Goal: Task Accomplishment & Management: Manage account settings

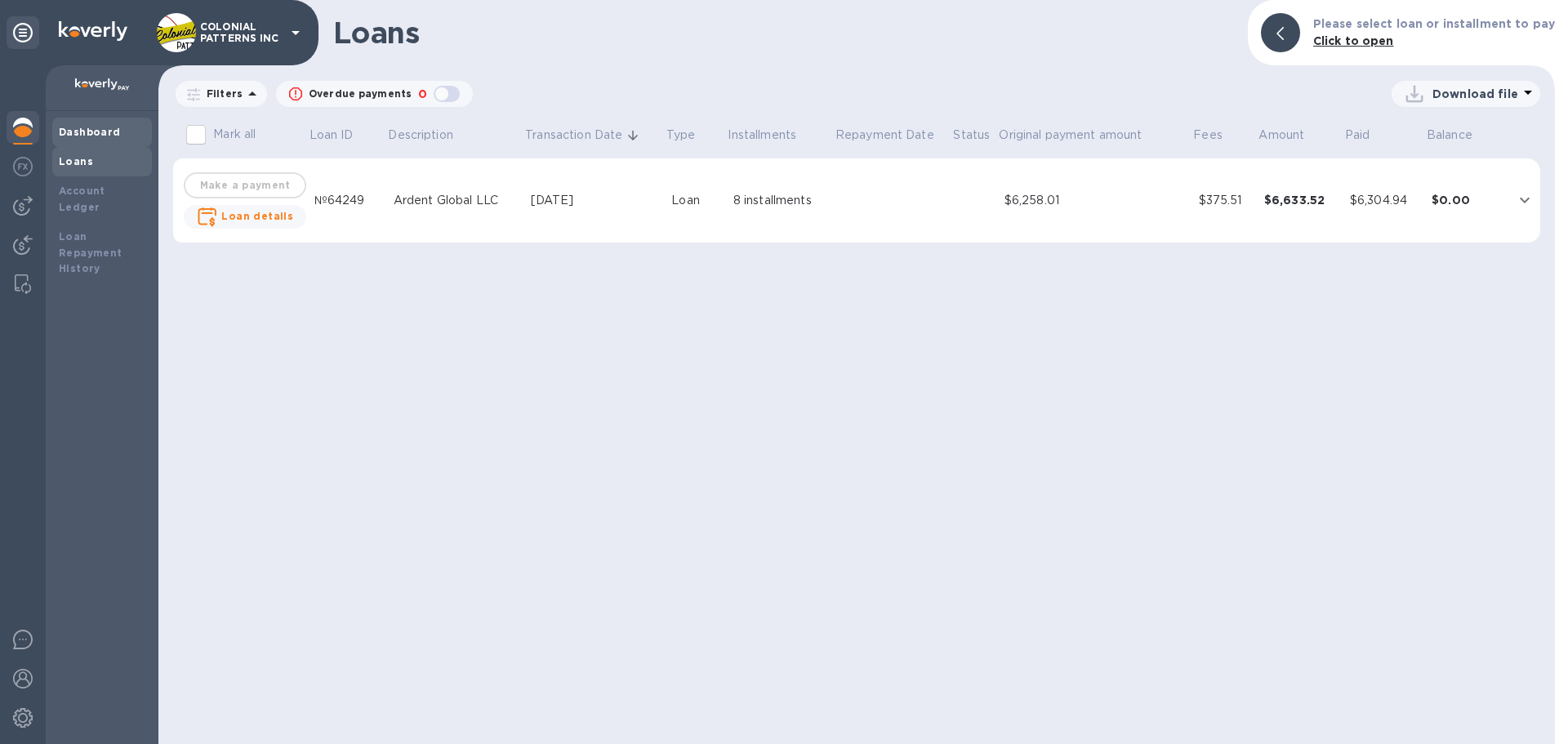
click at [83, 120] on div "Dashboard" at bounding box center [101, 133] width 100 height 29
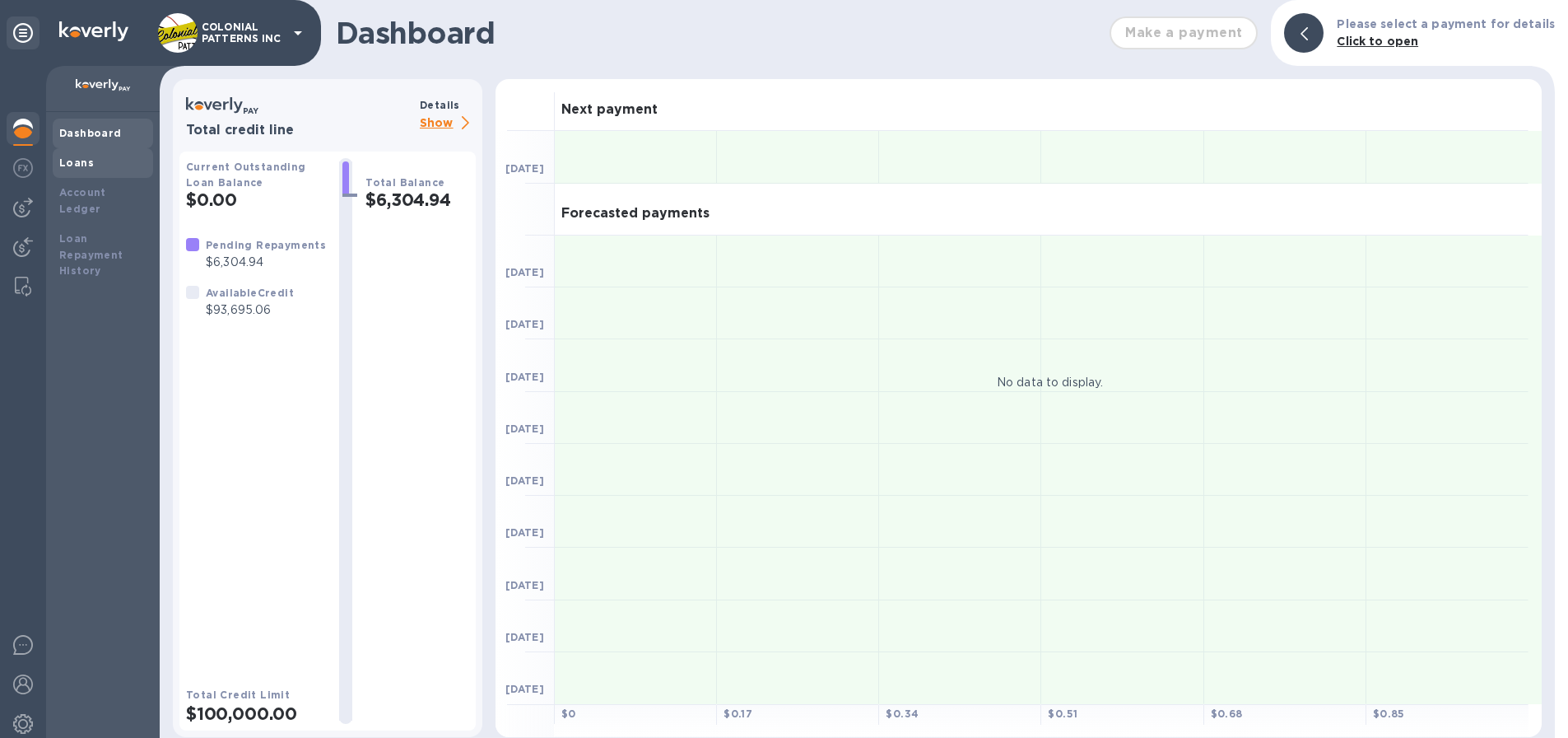
click at [86, 167] on b "Loans" at bounding box center [76, 162] width 35 height 12
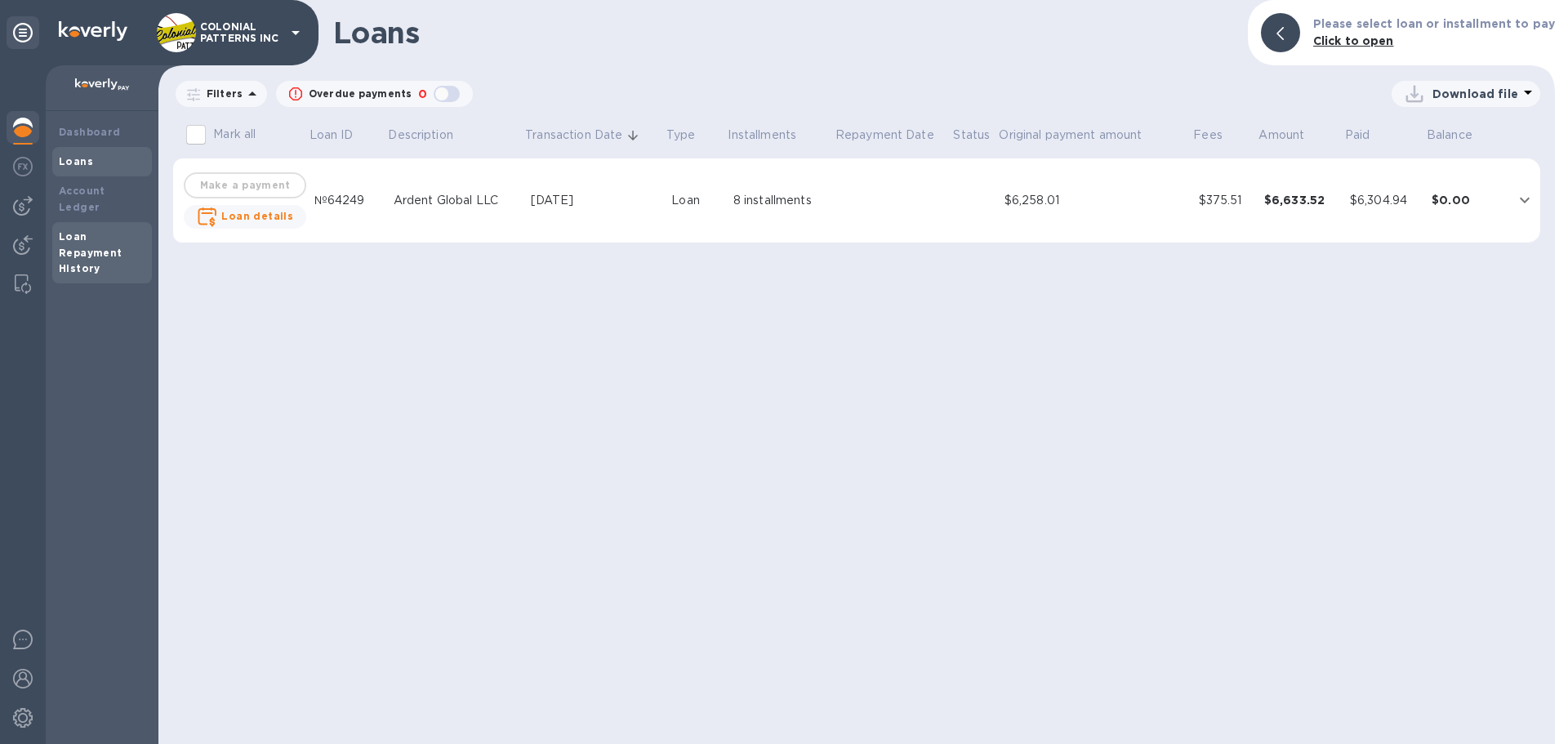
click at [89, 231] on b "Loan Repayment History" at bounding box center [90, 252] width 64 height 45
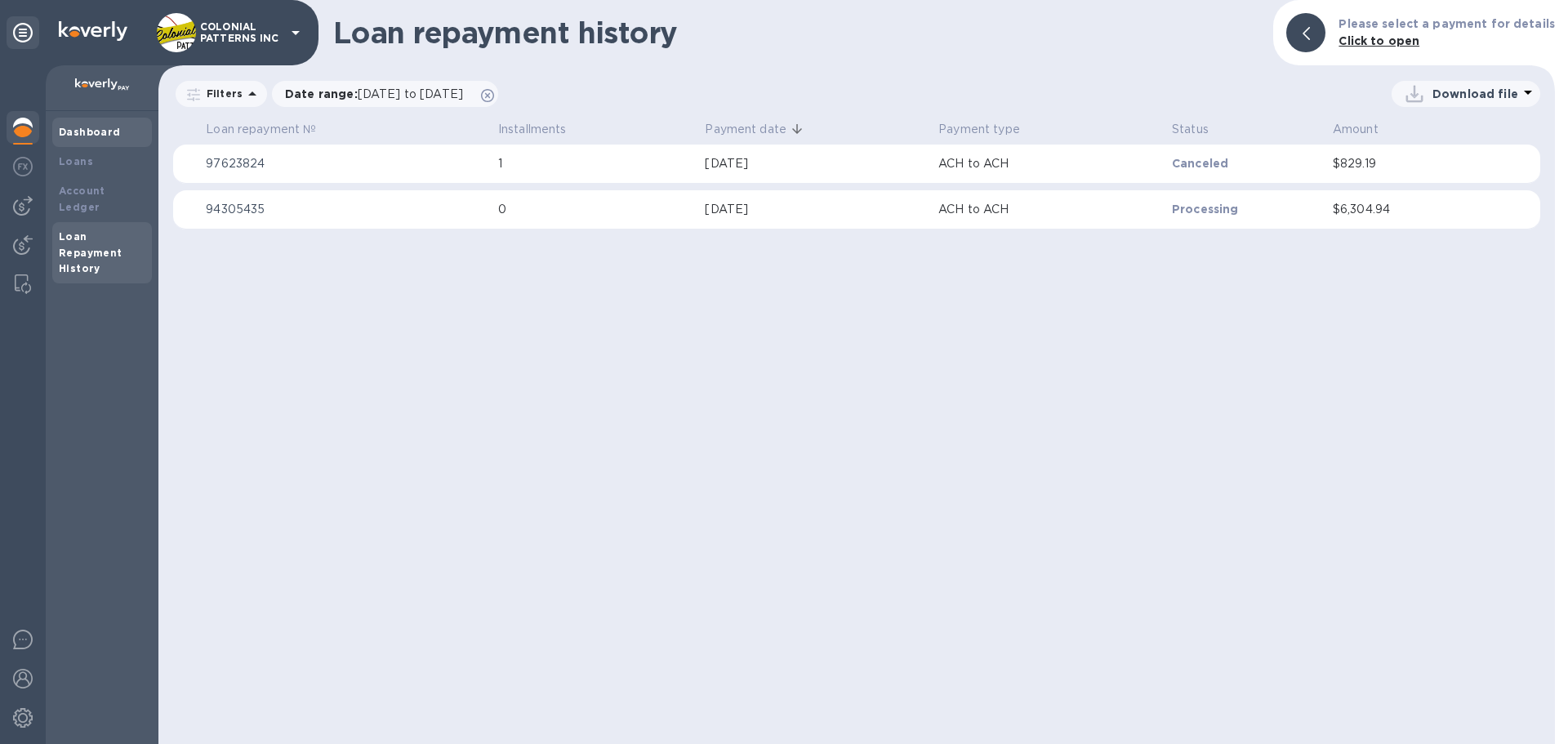
click at [82, 130] on b "Dashboard" at bounding box center [90, 132] width 62 height 12
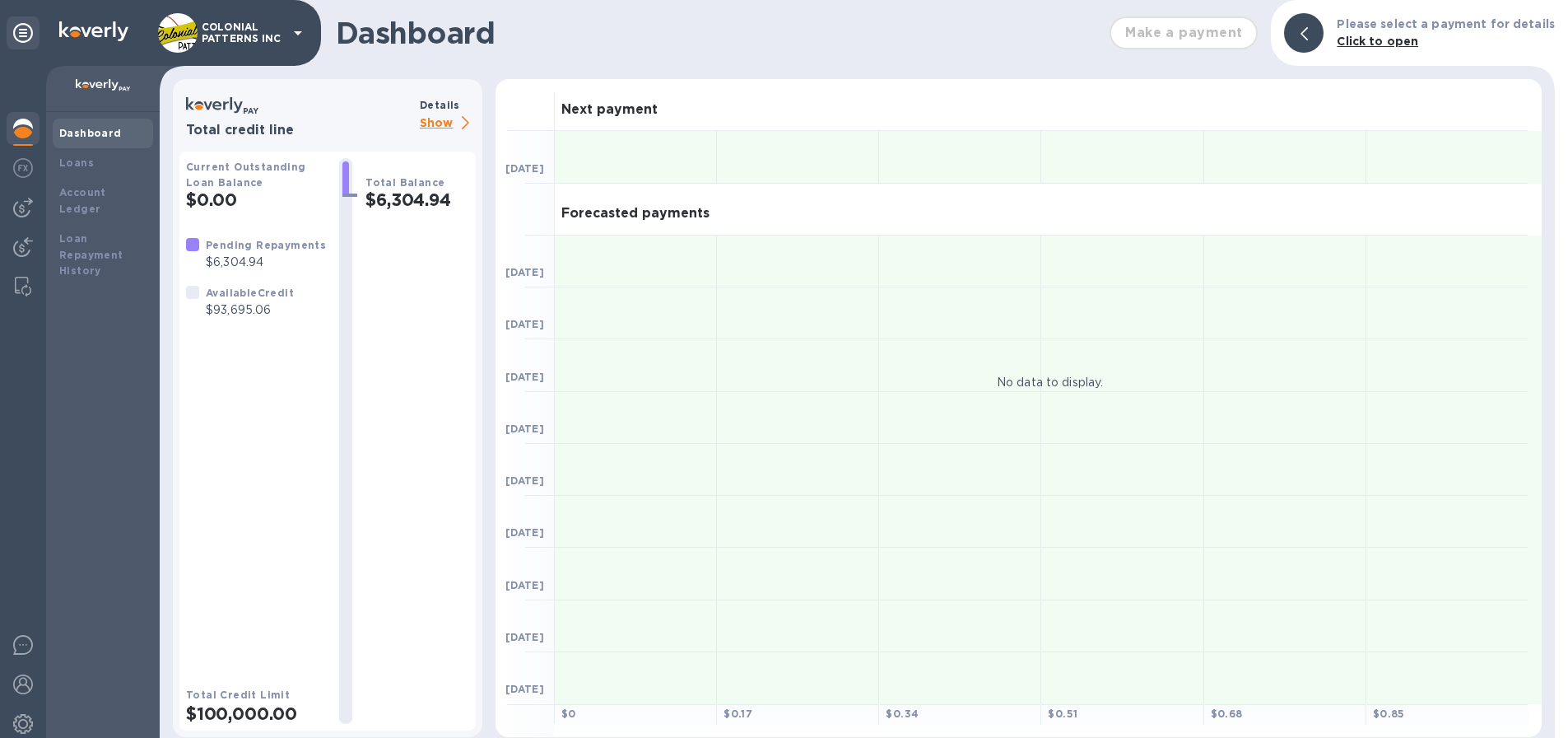
click at [444, 122] on p "Show" at bounding box center [447, 123] width 56 height 20
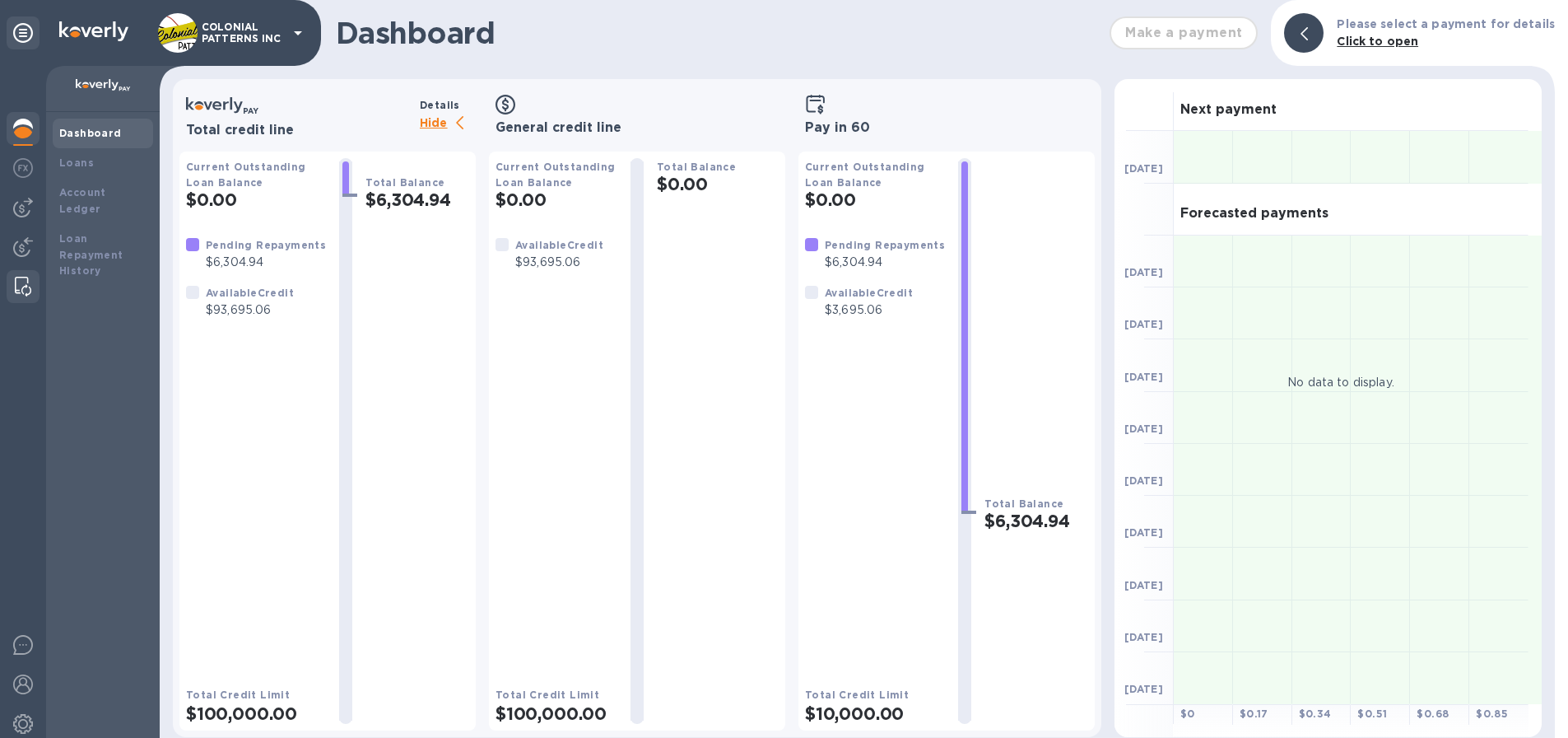
click at [18, 275] on div at bounding box center [23, 287] width 29 height 33
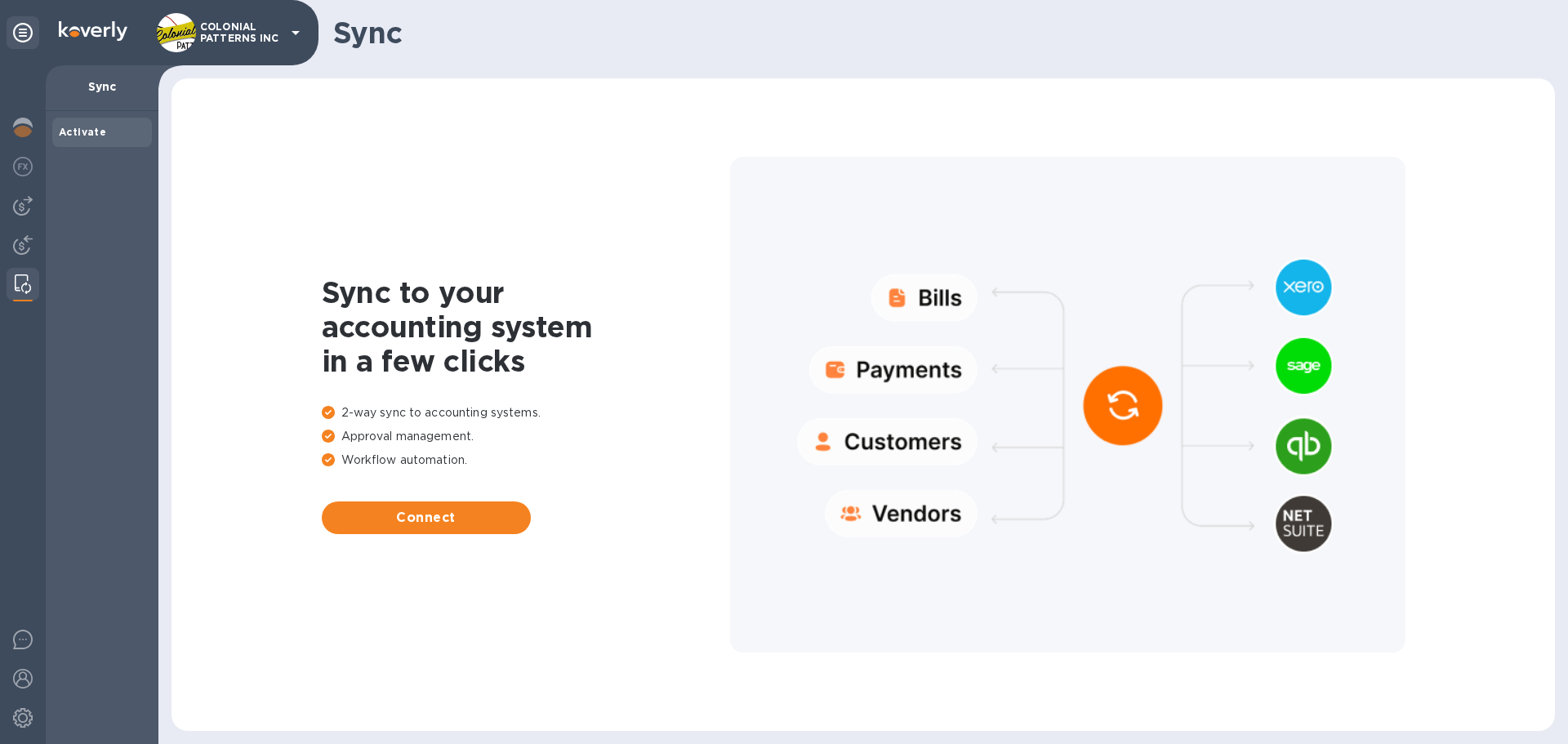
click at [289, 30] on icon at bounding box center [295, 32] width 19 height 19
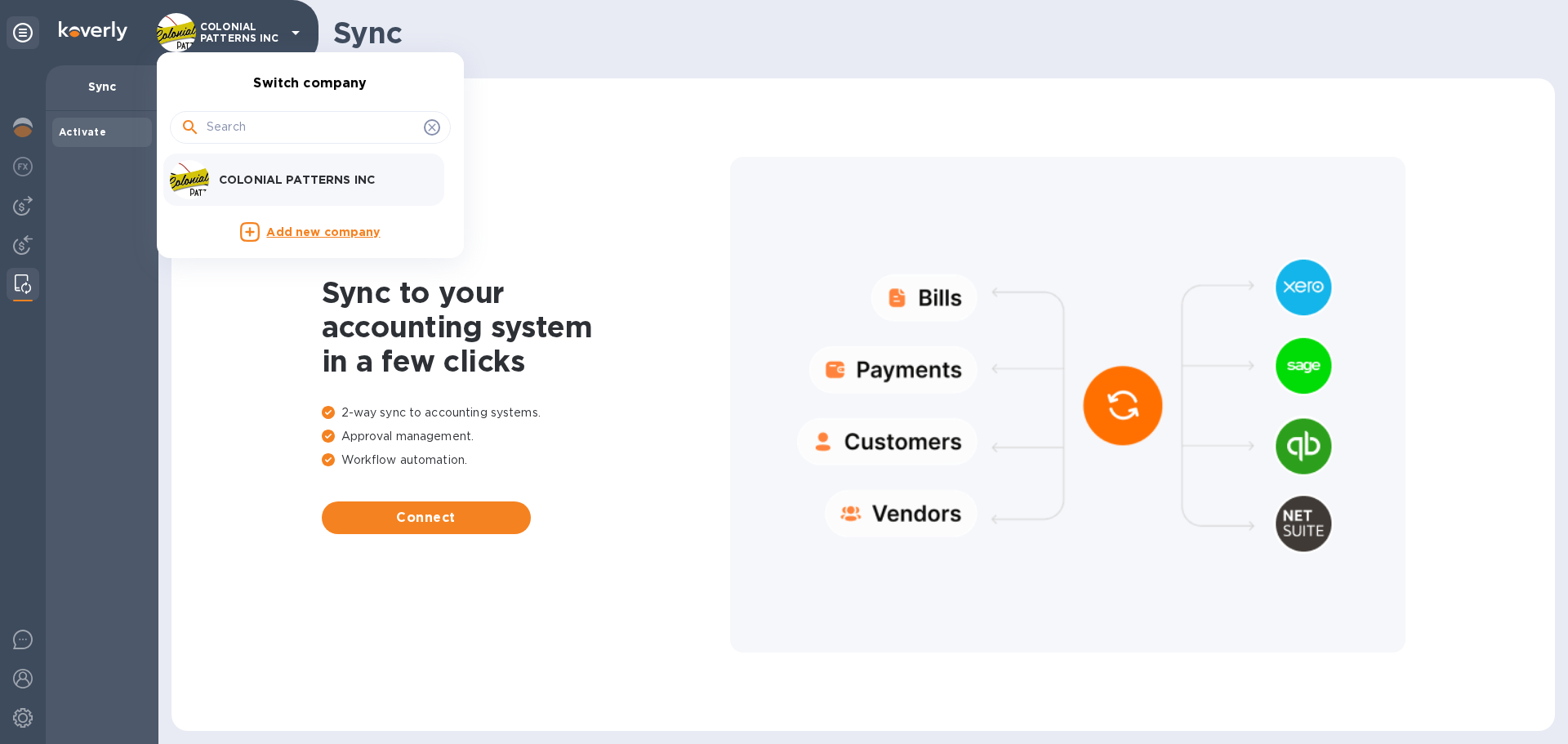
click at [23, 203] on div at bounding box center [784, 372] width 1568 height 744
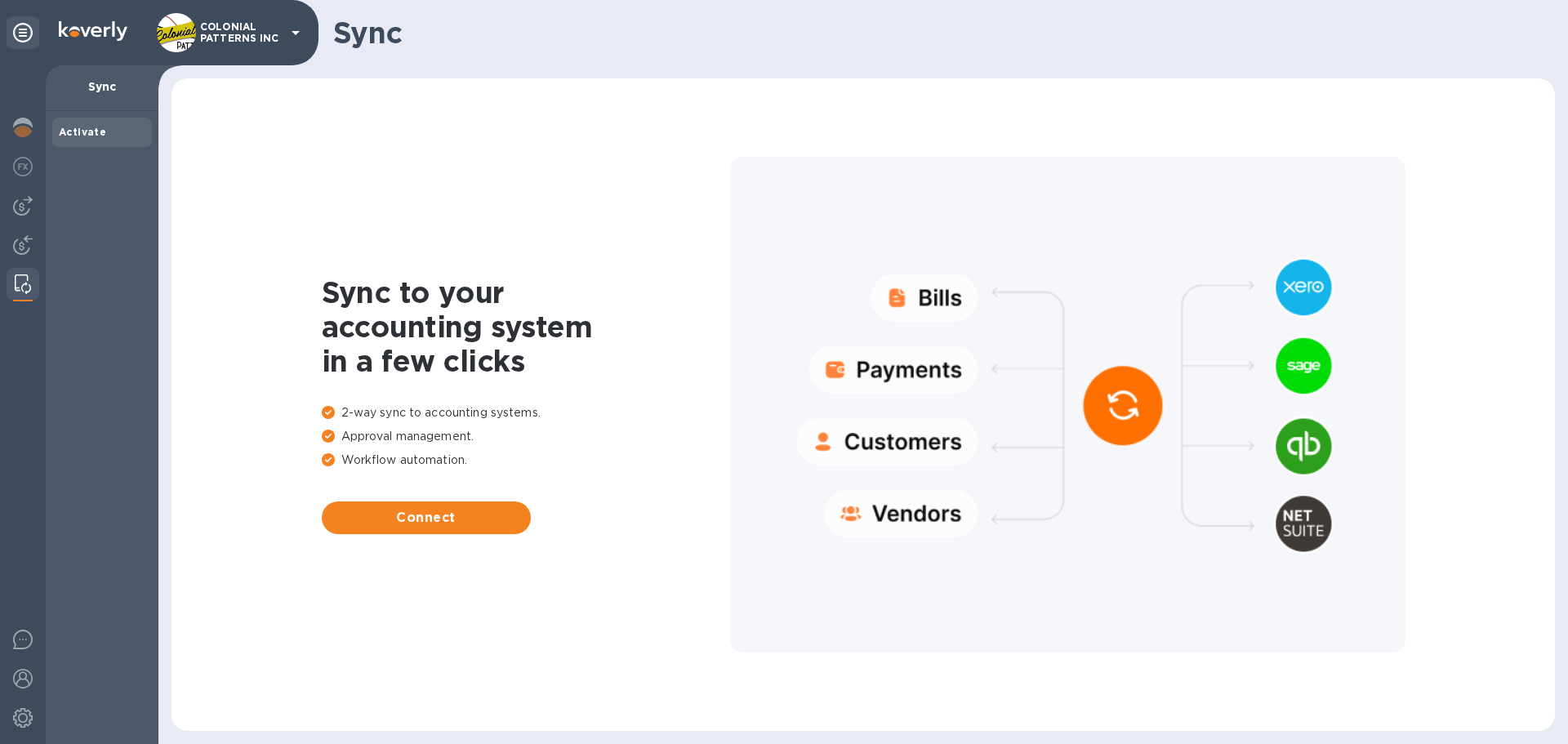
click at [23, 203] on img at bounding box center [22, 206] width 19 height 19
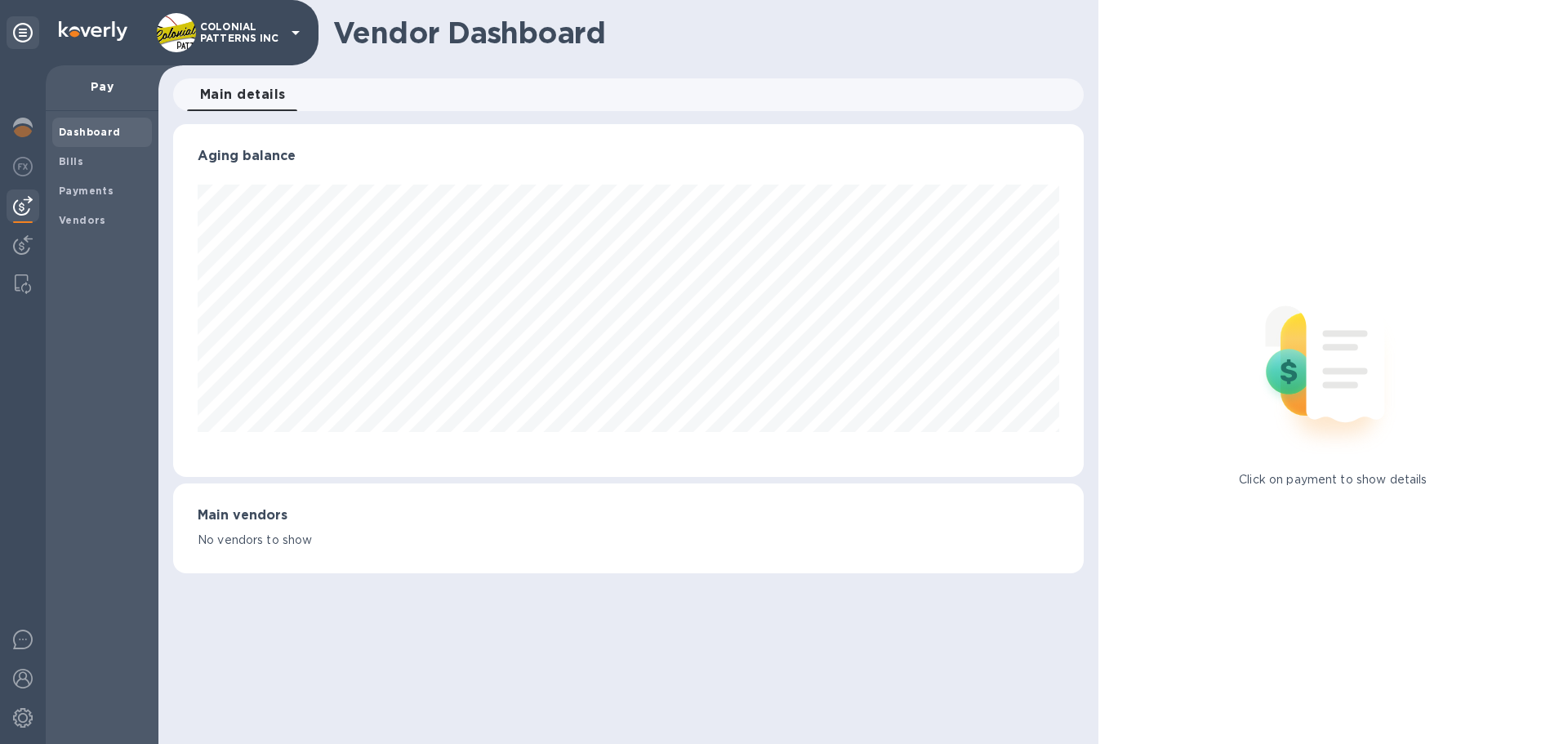
scroll to position [353, 910]
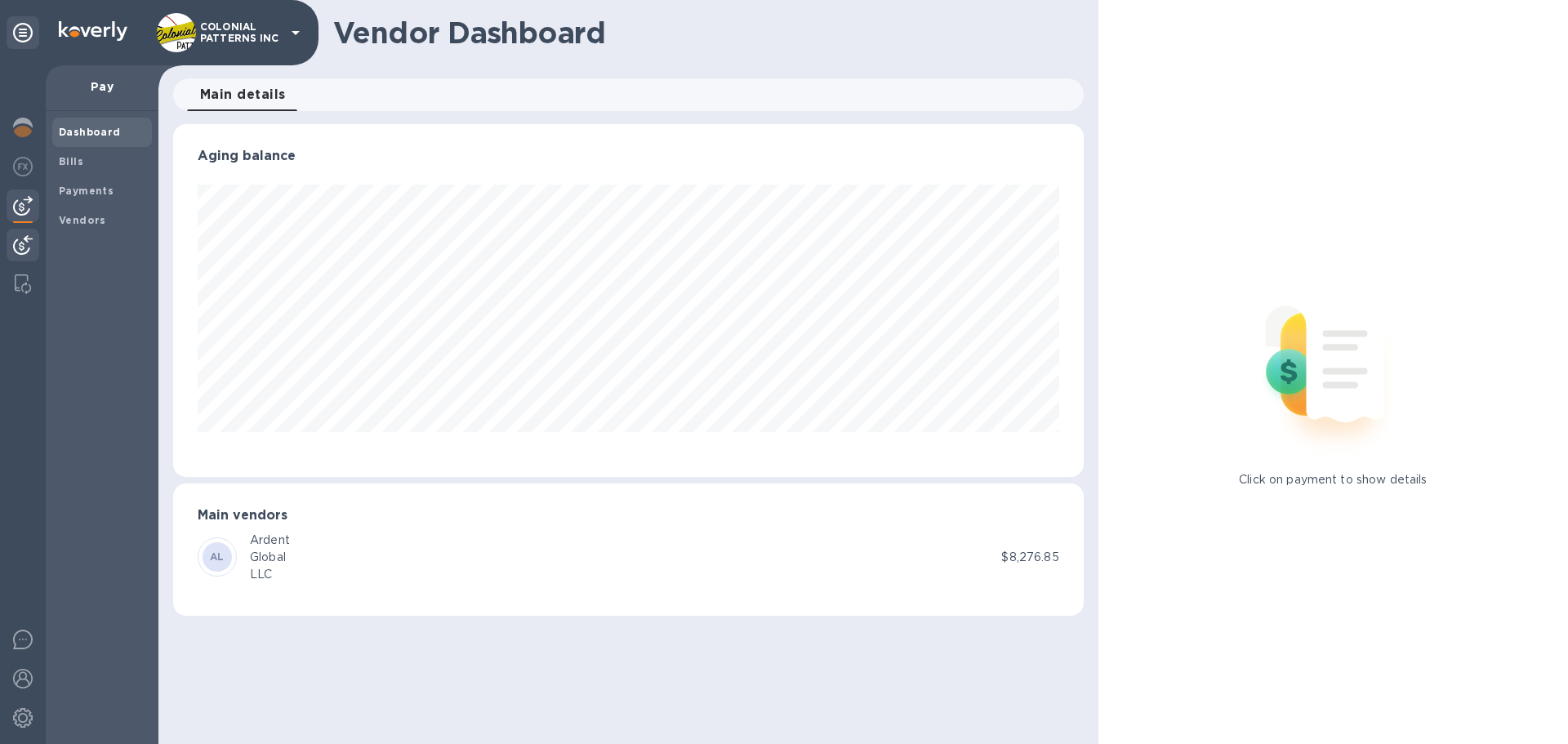
click at [23, 244] on img at bounding box center [22, 244] width 19 height 19
click at [24, 205] on img at bounding box center [22, 206] width 19 height 19
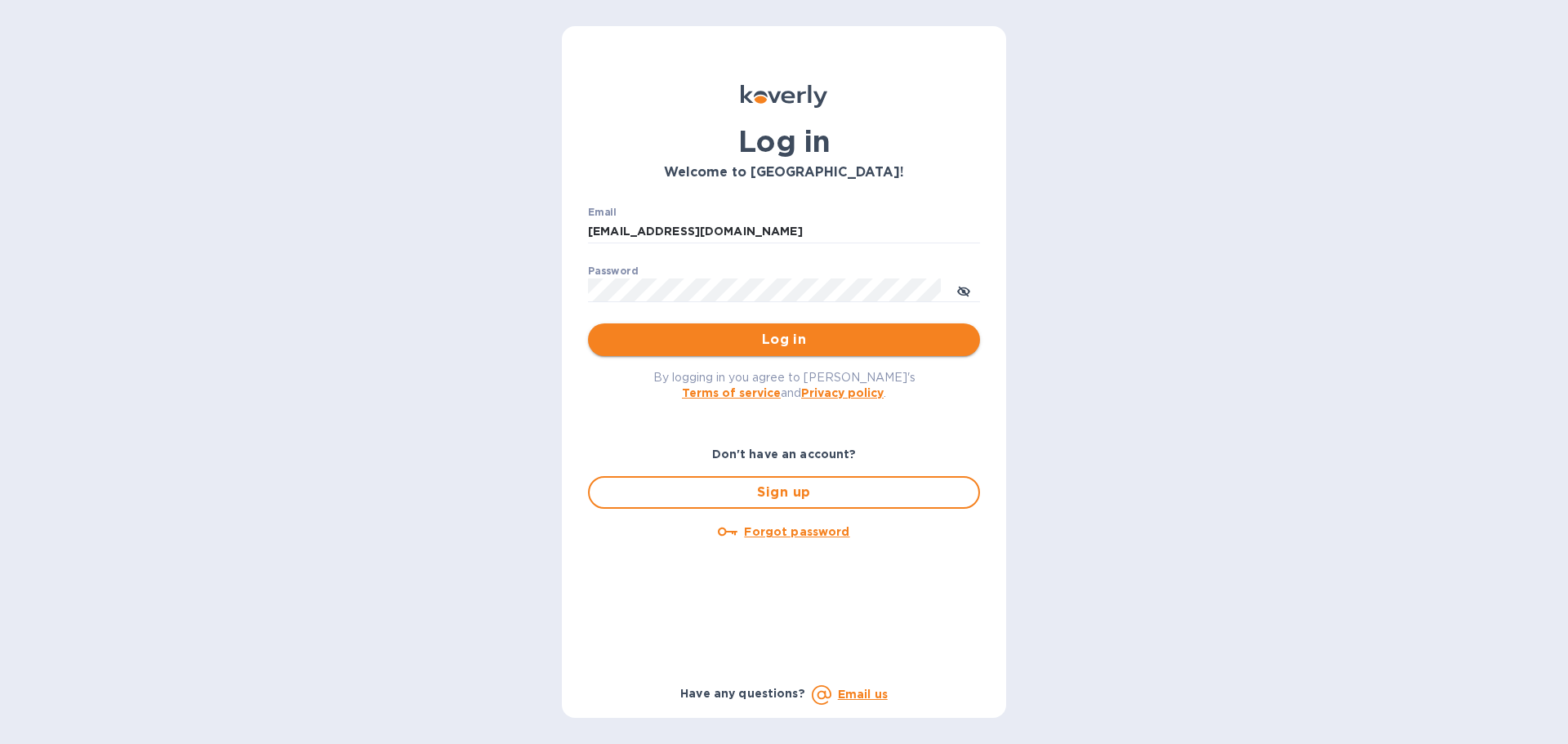
click at [785, 339] on span "Log in" at bounding box center [784, 339] width 366 height 19
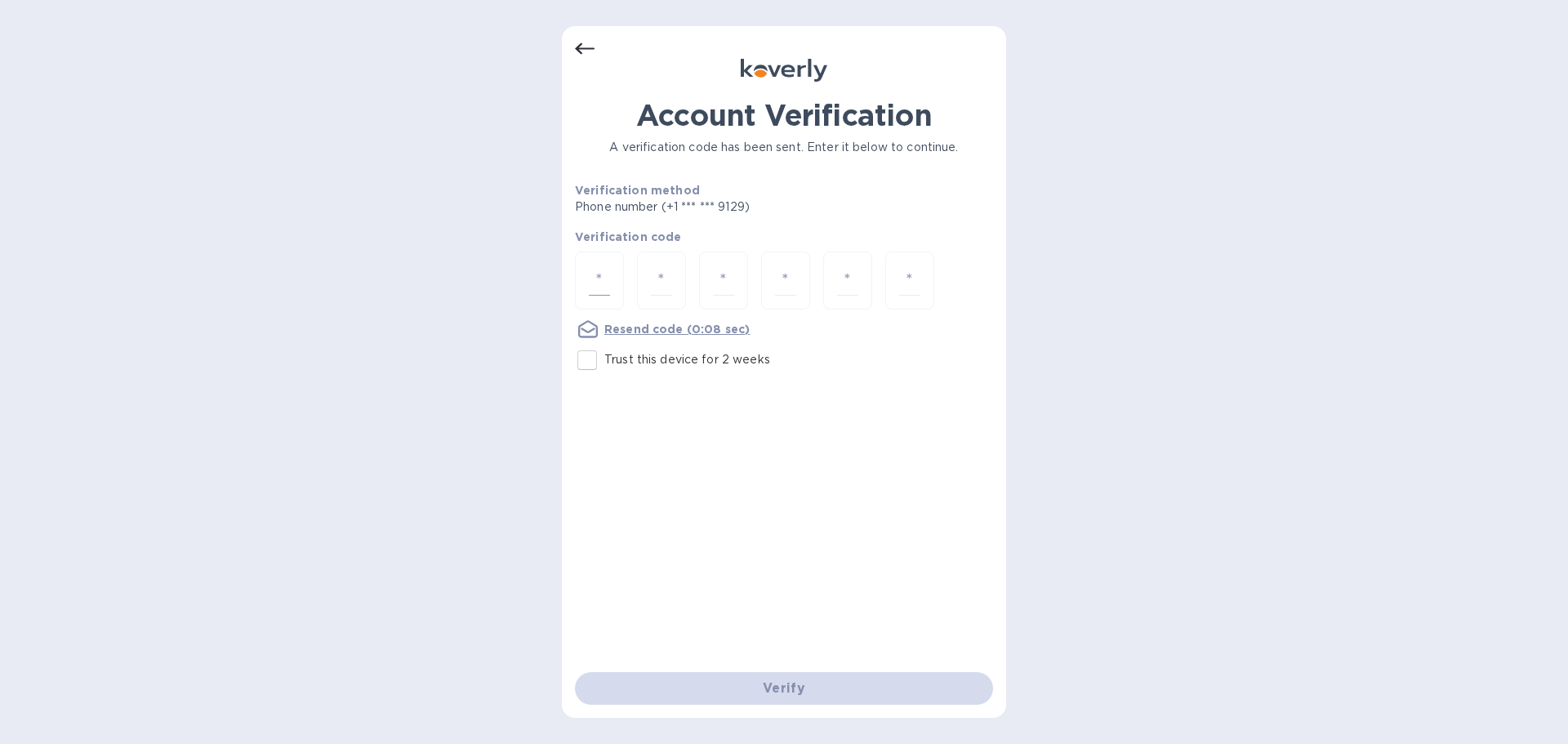
click at [598, 273] on input "number" at bounding box center [599, 281] width 21 height 30
click at [588, 366] on input "Trust this device for 2 weeks" at bounding box center [588, 360] width 35 height 35
checkbox input "true"
click at [611, 272] on div at bounding box center [599, 280] width 49 height 58
type input "3"
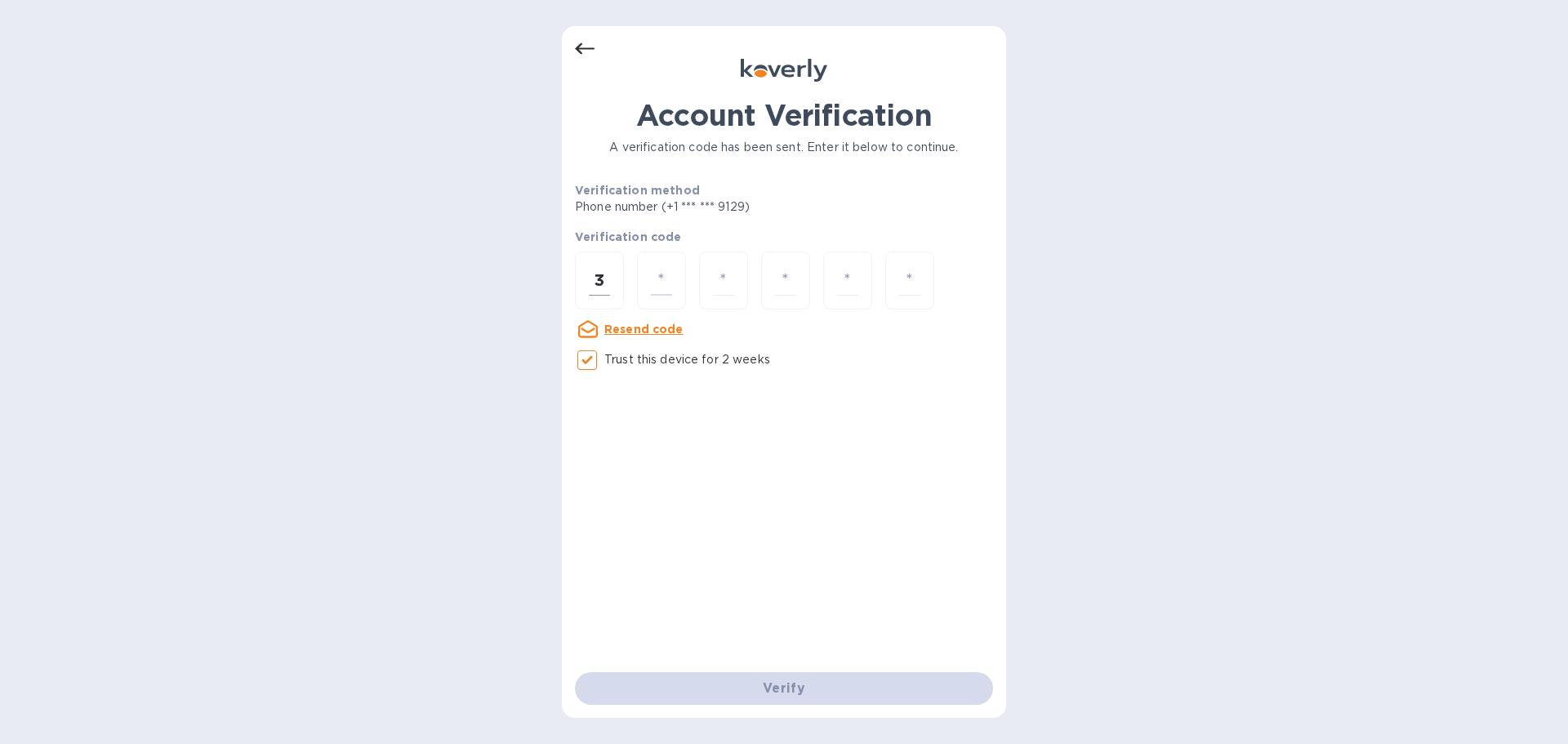
type input "1"
type input "5"
type input "2"
type input "9"
type input "8"
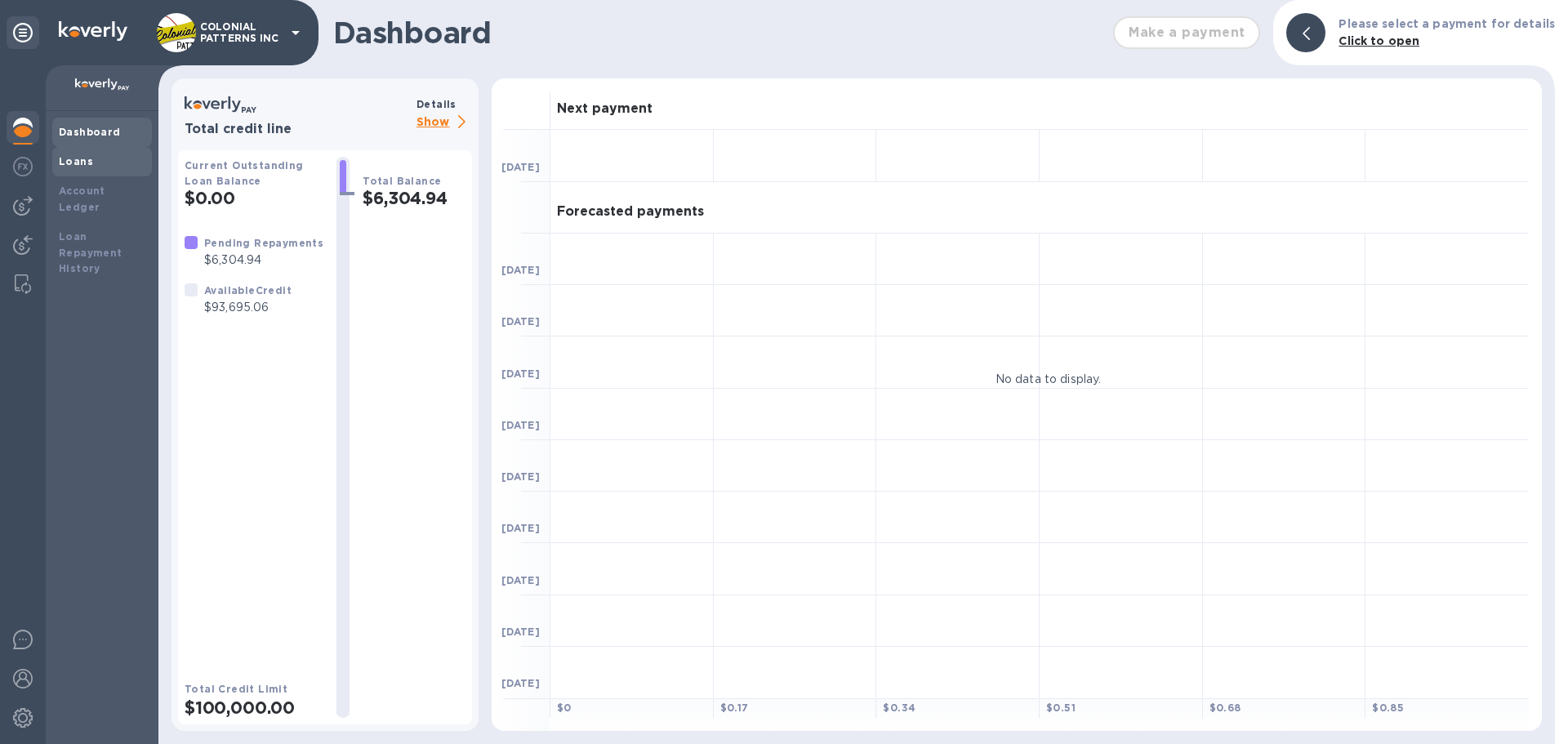
click at [91, 158] on div "Loans" at bounding box center [101, 162] width 87 height 16
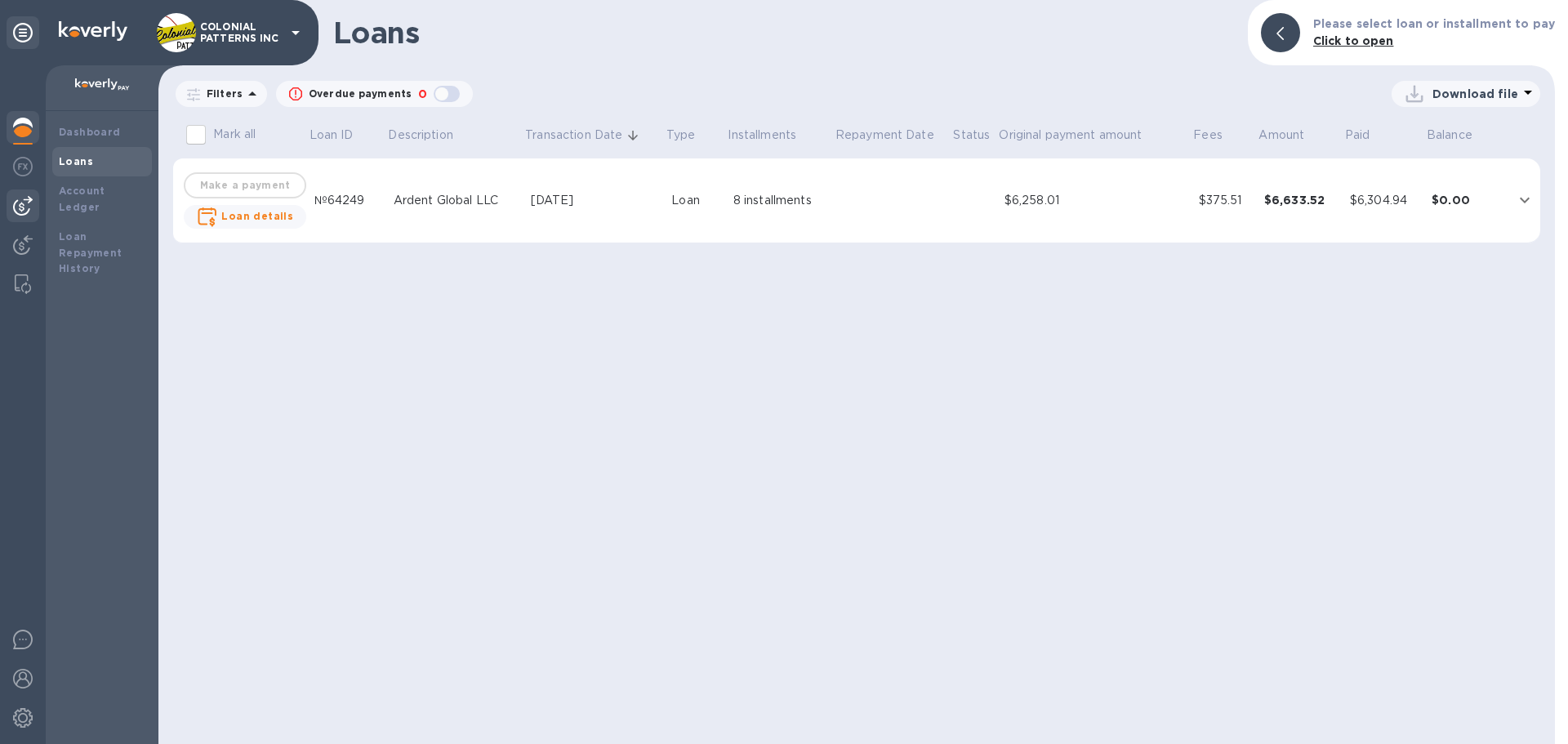
click at [24, 203] on img at bounding box center [22, 206] width 19 height 19
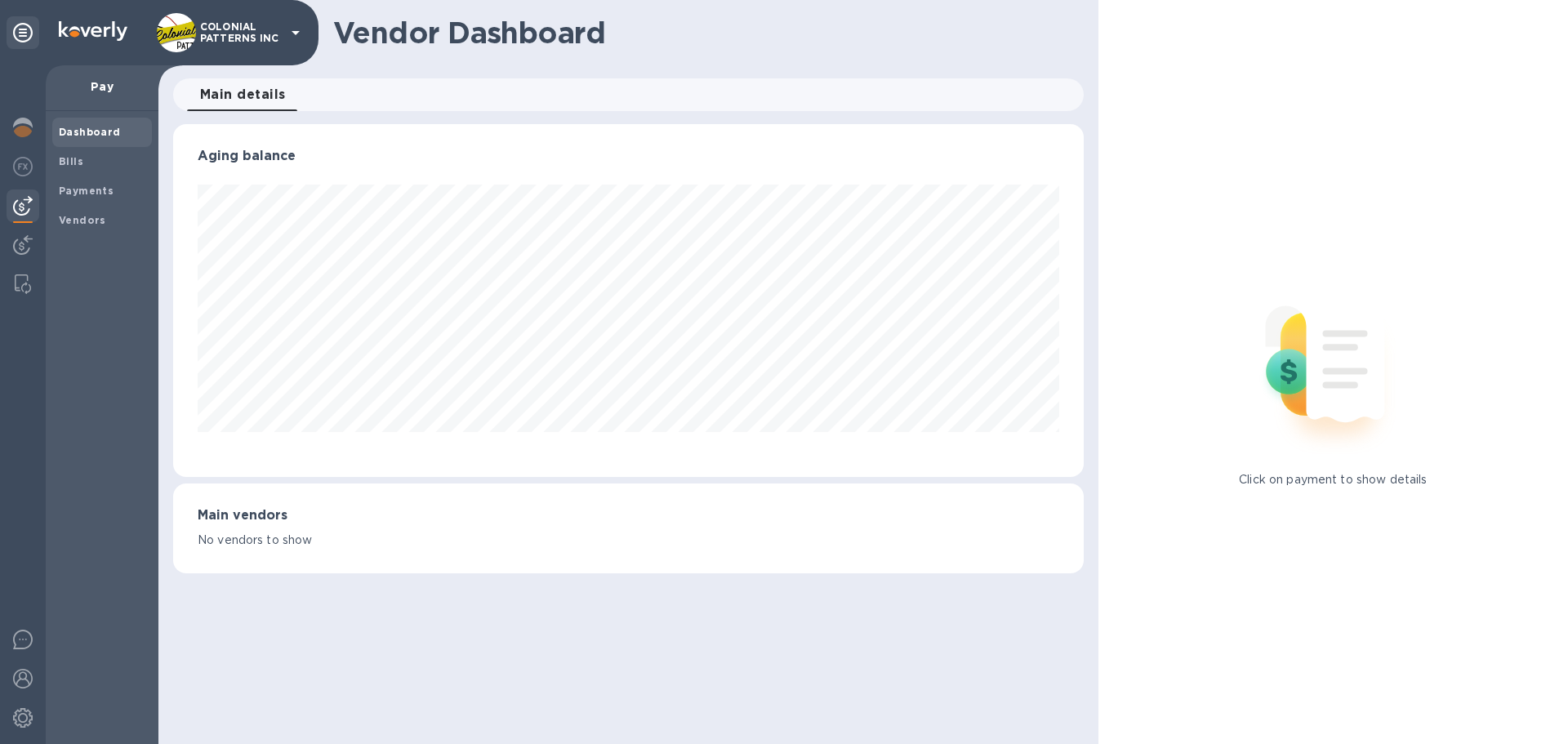
scroll to position [353, 910]
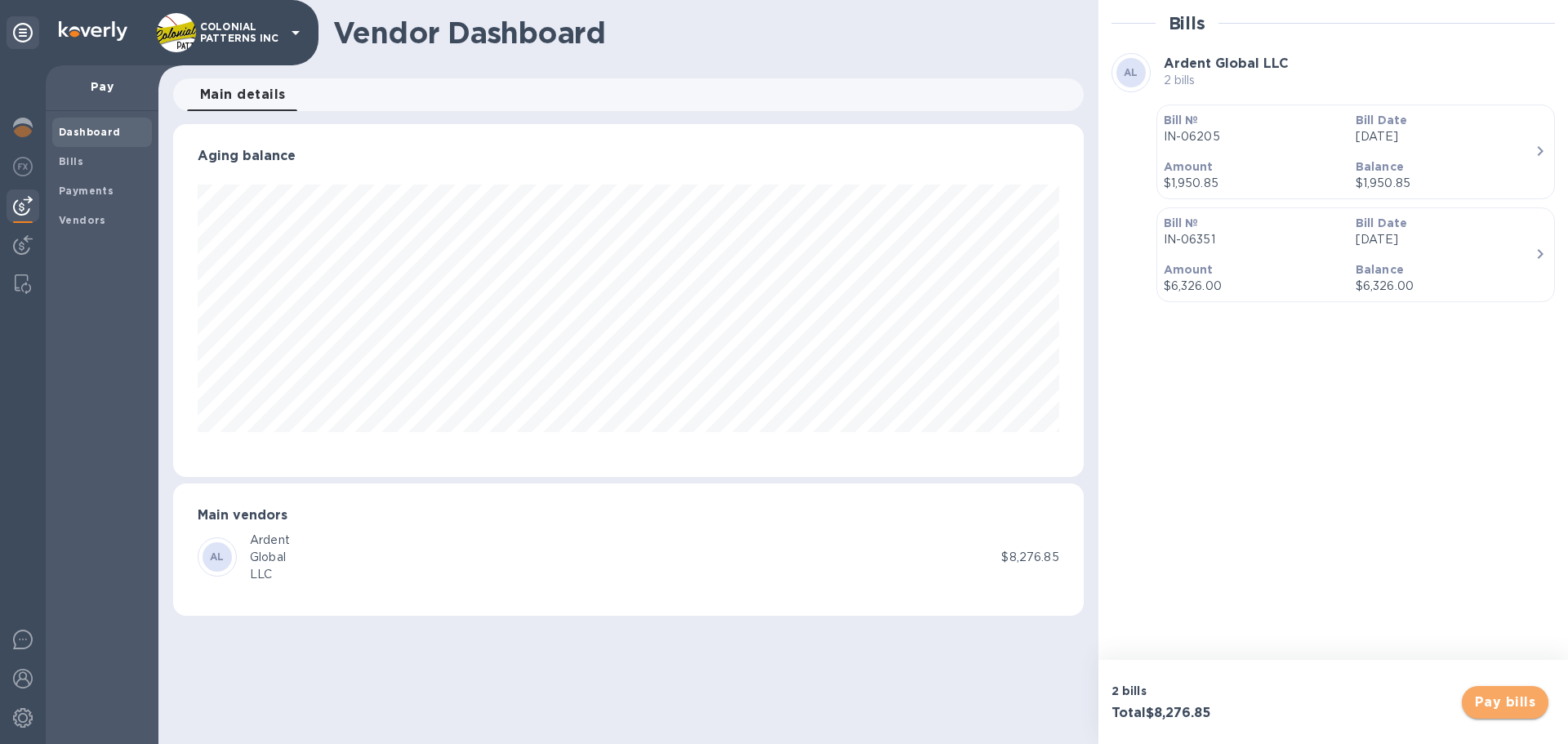
click at [1510, 705] on span "Pay bills" at bounding box center [1506, 702] width 60 height 19
